Goal: Find contact information: Find contact information

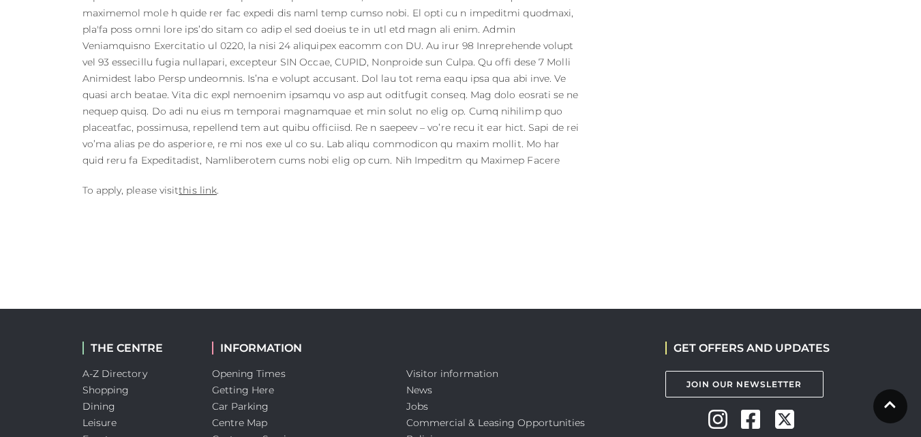
scroll to position [967, 0]
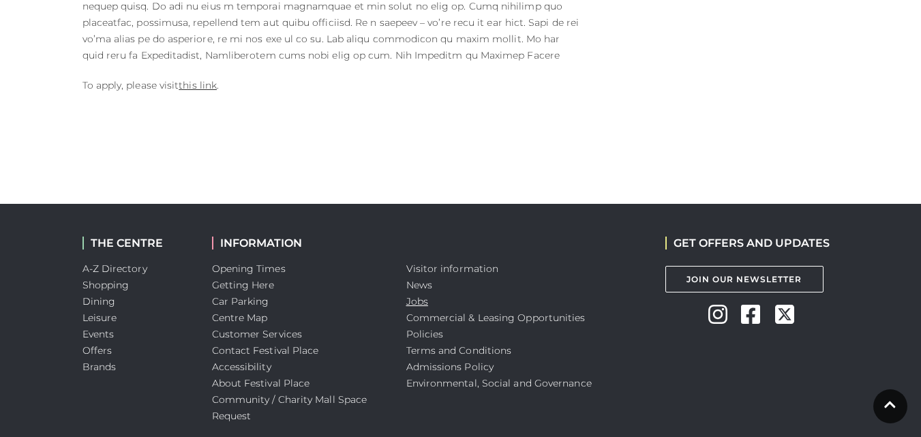
click at [423, 302] on link "Jobs" at bounding box center [417, 301] width 22 height 12
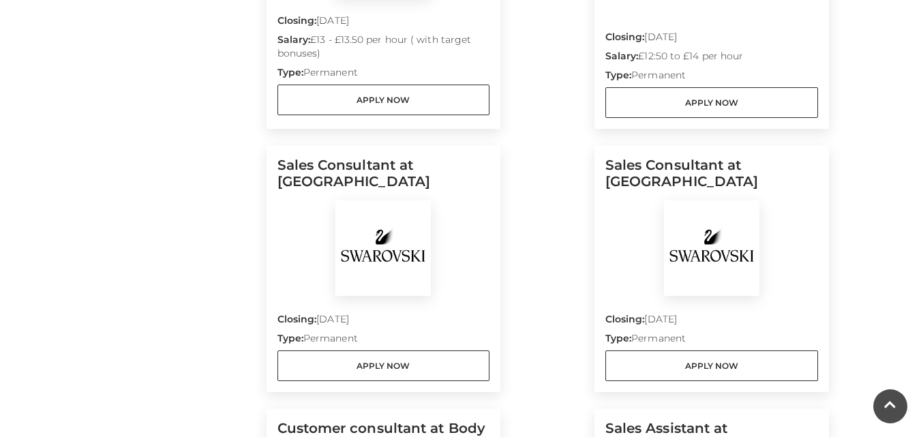
scroll to position [910, 0]
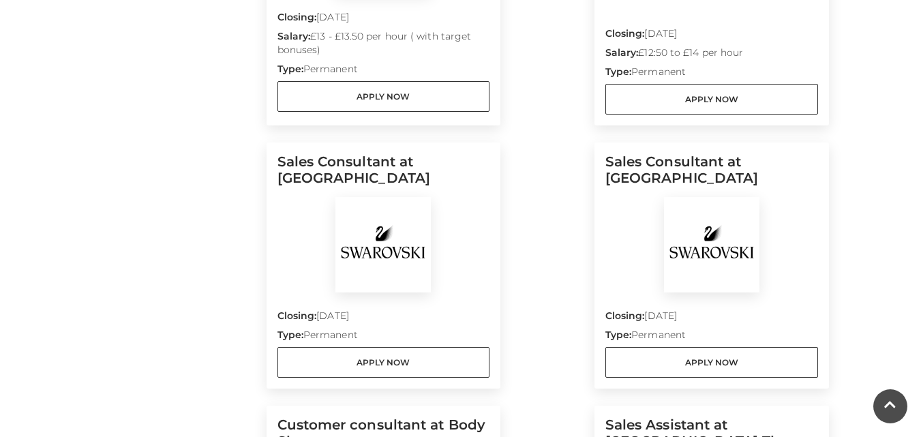
drag, startPoint x: 917, startPoint y: 217, endPoint x: 925, endPoint y: 243, distance: 27.0
click at [920, 243] on html "Skip to Navigation Skip to Content Toggle navigation .st5{fill:none;stroke:#FFF…" at bounding box center [460, 106] width 921 height 2032
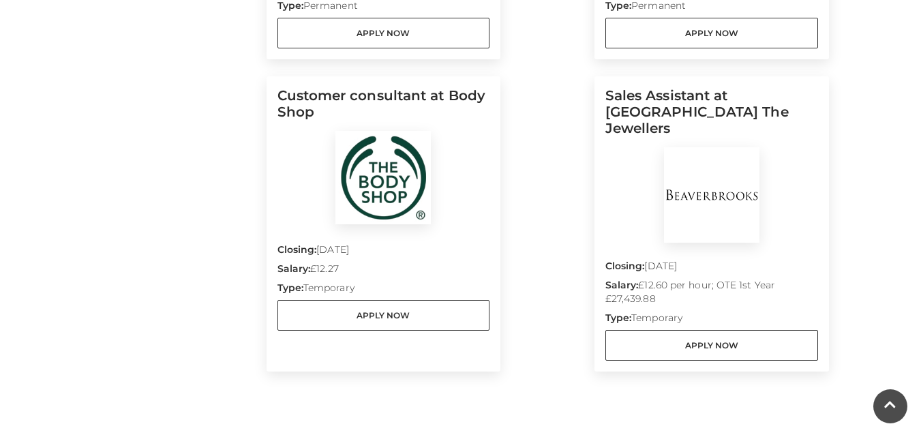
scroll to position [1246, 0]
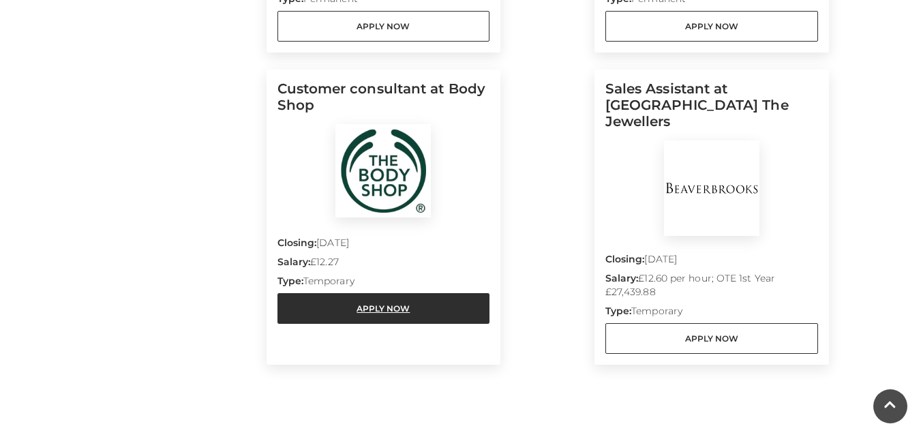
click at [422, 316] on link "Apply Now" at bounding box center [383, 308] width 213 height 31
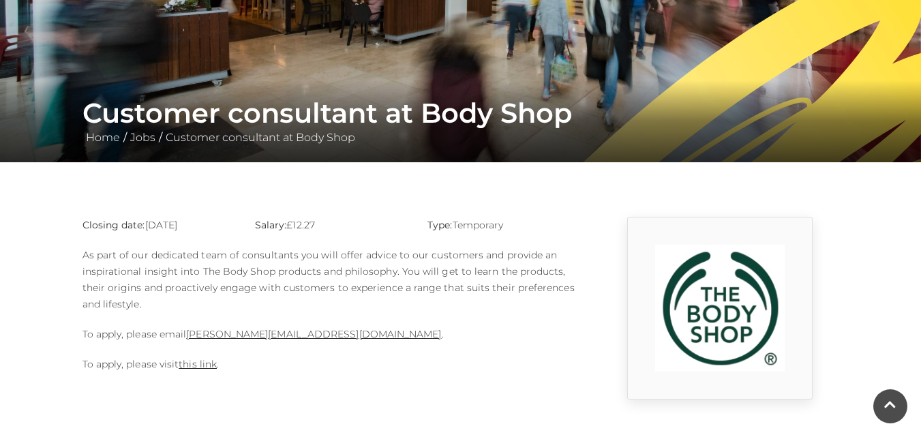
scroll to position [177, 0]
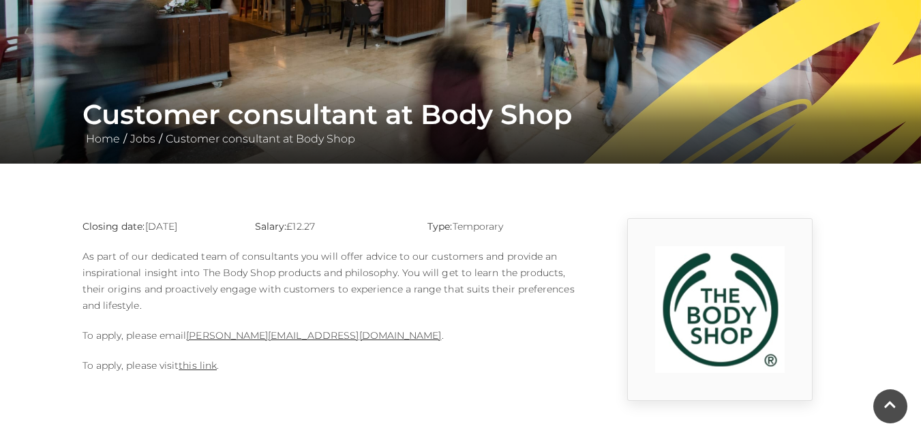
click at [358, 333] on p "To apply, please email Sophie.rosier@thebodyshop.com ." at bounding box center [331, 335] width 498 height 16
drag, startPoint x: 360, startPoint y: 337, endPoint x: 187, endPoint y: 336, distance: 173.1
click at [187, 336] on p "To apply, please email Sophie.rosier@thebodyshop.com ." at bounding box center [331, 335] width 498 height 16
copy p "Sophie.rosier@thebodyshop.com ."
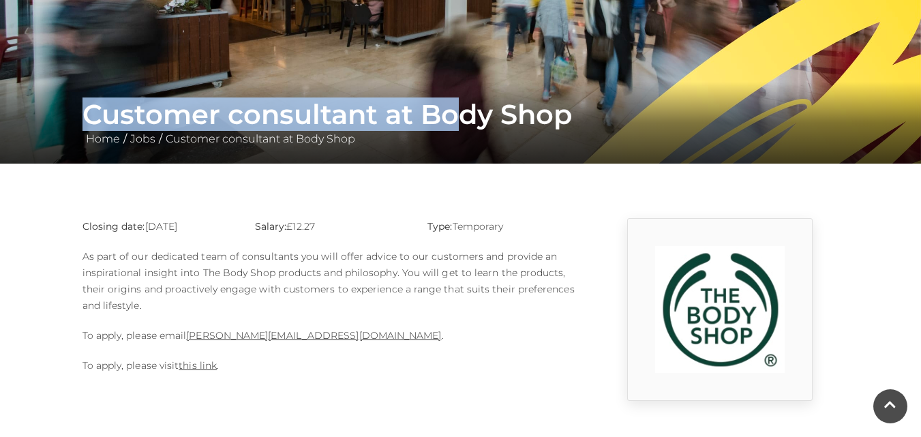
drag, startPoint x: 83, startPoint y: 108, endPoint x: 459, endPoint y: 112, distance: 376.2
click at [459, 112] on h1 "Customer consultant at Body Shop" at bounding box center [460, 114] width 757 height 33
